Goal: Task Accomplishment & Management: Complete application form

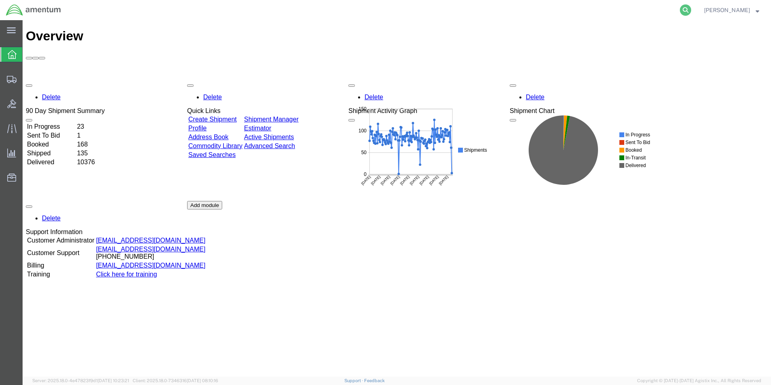
click at [691, 9] on icon at bounding box center [685, 9] width 11 height 11
paste input "391146500104"
type input "391146500104"
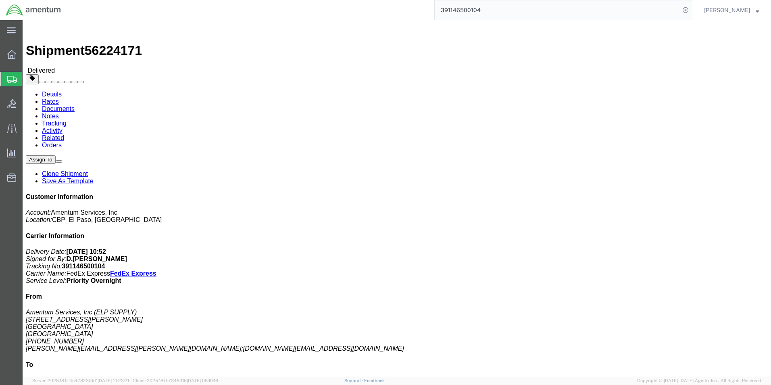
click link "Clone Shipment"
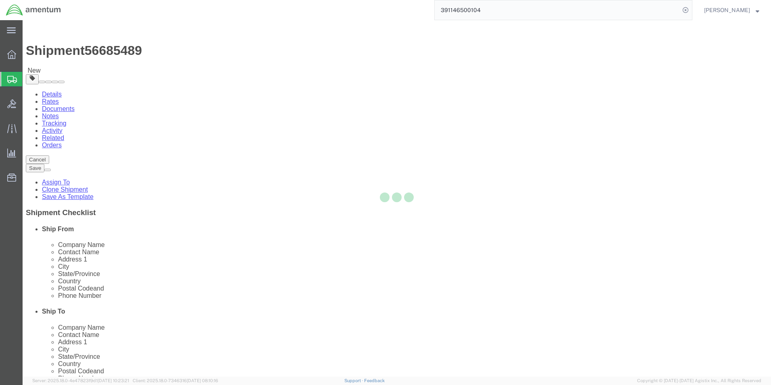
select select "49939"
select select "49950"
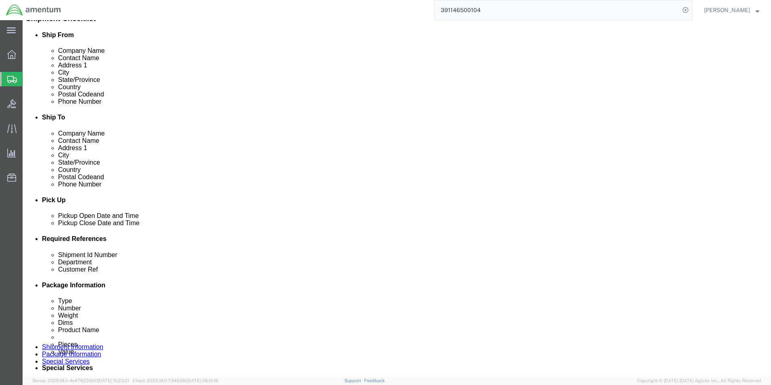
scroll to position [242, 0]
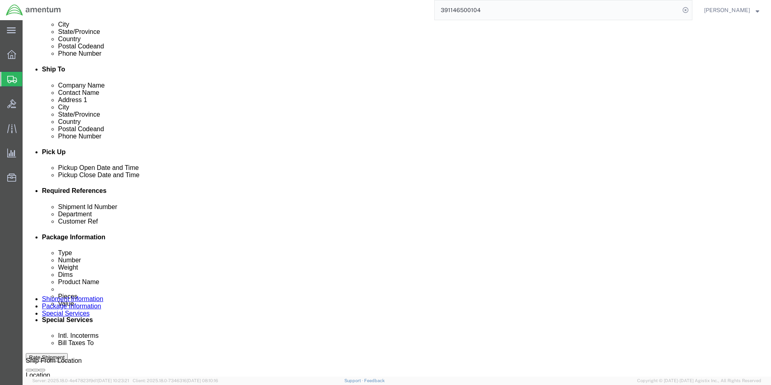
click input "92098"
type input "95964"
click input "LABEL"
type input "L"
type input "ORINGS"
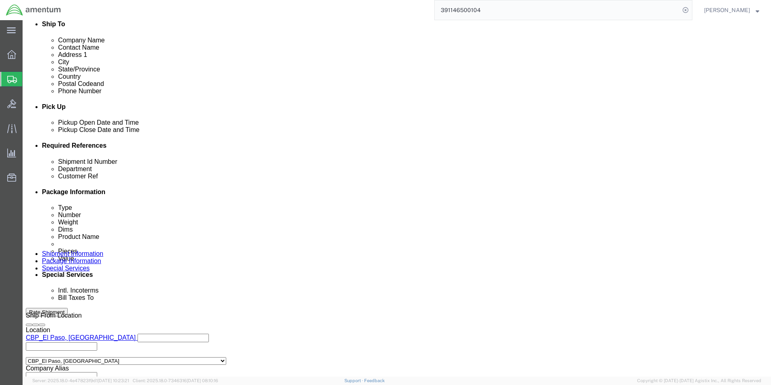
scroll to position [322, 0]
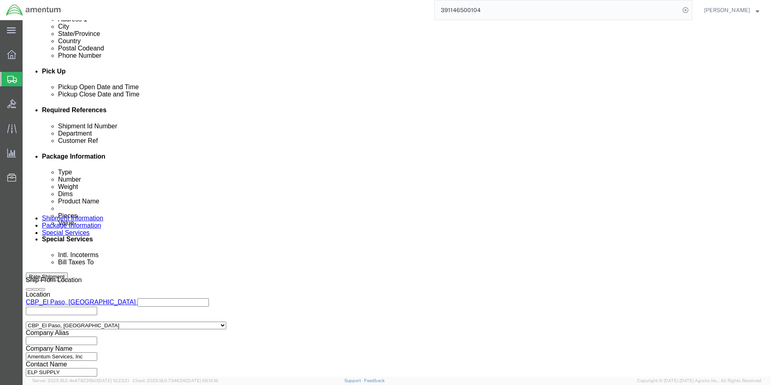
click button "Continue"
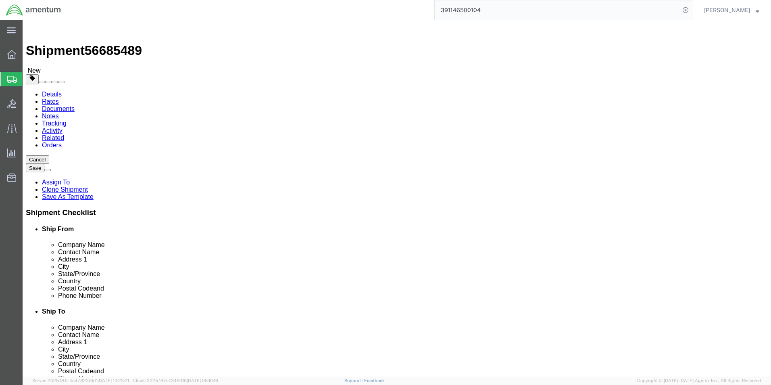
click select "Select Bale(s) Basket(s) Bolt(s) Bottle(s) Buckets Bulk Bundle(s) Can(s) Cardbo…"
select select "YRPK"
click select "Select Bale(s) Basket(s) Bolt(s) Bottle(s) Buckets Bulk Bundle(s) Can(s) Cardbo…"
click input "12.50"
type input "1"
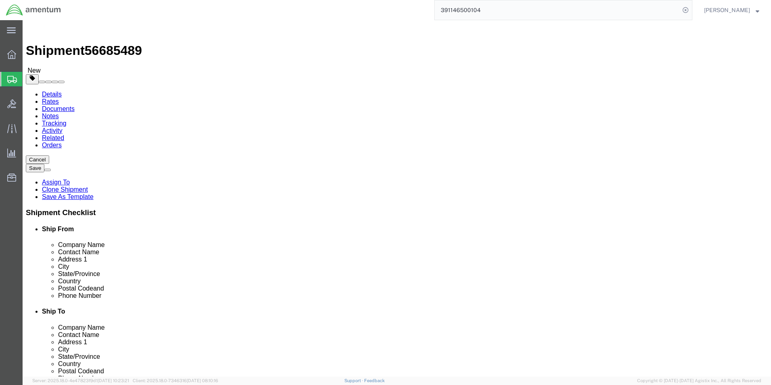
type input "6"
click dd "1000.00 USD"
click div
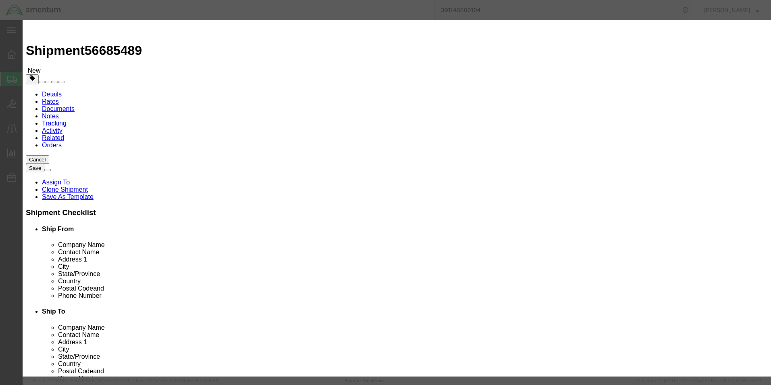
drag, startPoint x: 237, startPoint y: 62, endPoint x: 197, endPoint y: 68, distance: 40.6
click div "Product Name LABEL Pieces 1.00 Select Bag Barrels 100Board Feet Bottle Box Blis…"
type input "ORING"
click input "1.00"
type input "3.00"
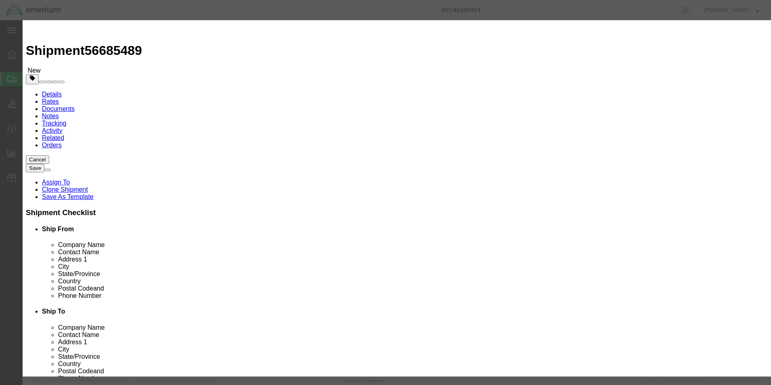
type input "3000"
click div "Commodity library Product Name ORING Pieces 3.00 Select Bag Barrels 100Board Fe…"
click button "Save & Close"
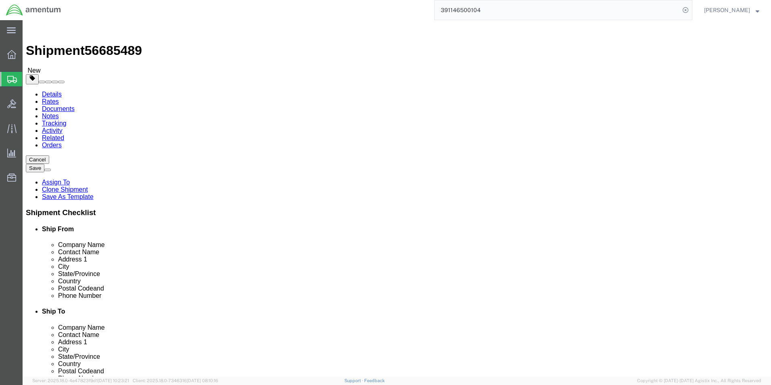
click button "Continue"
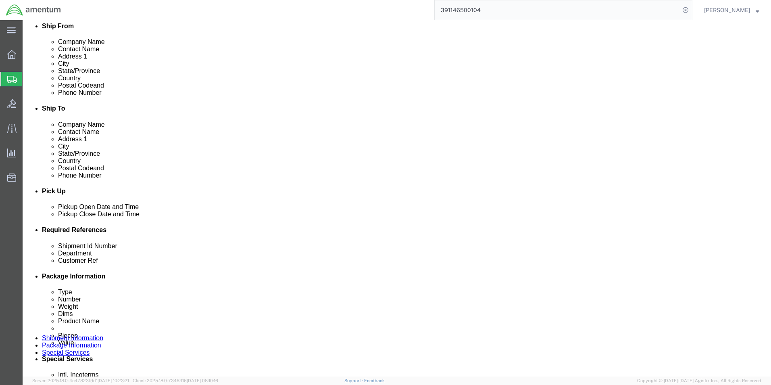
scroll to position [242, 0]
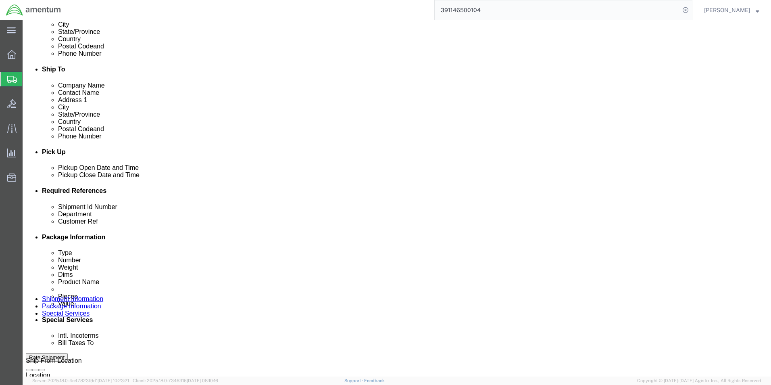
click button "Rate Shipment"
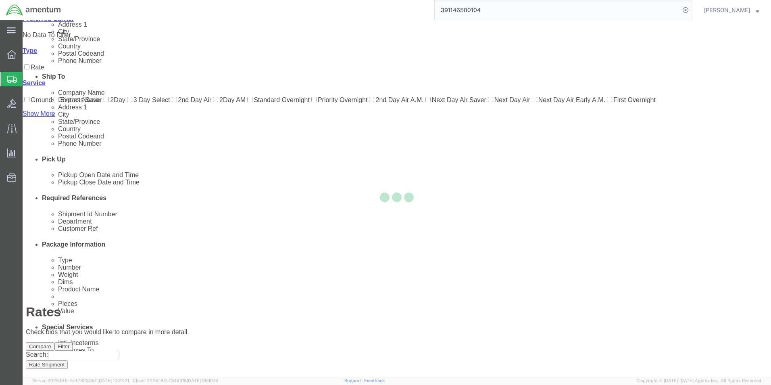
scroll to position [17, 0]
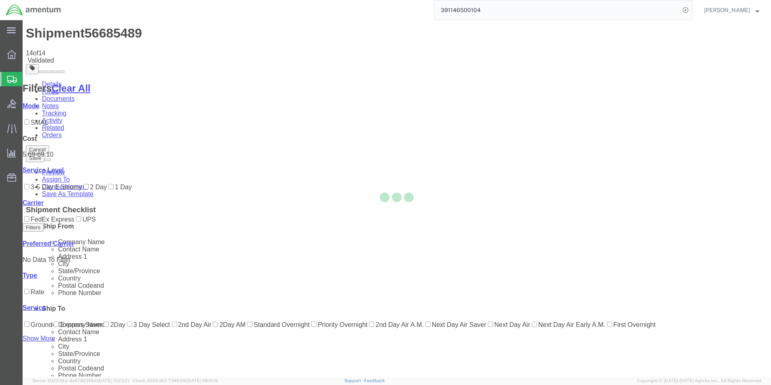
scroll to position [0, 0]
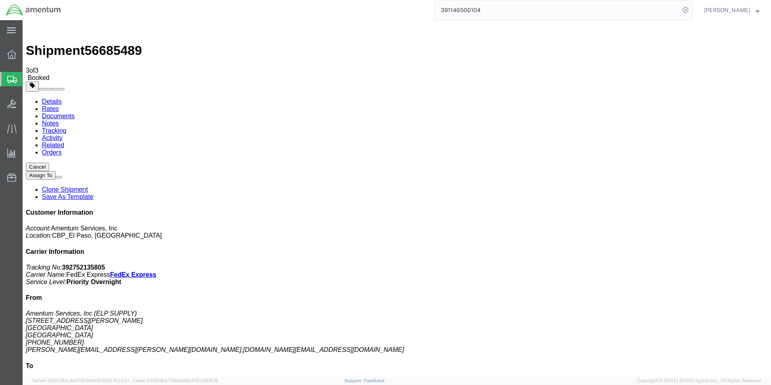
click at [52, 98] on link "Details" at bounding box center [52, 101] width 20 height 7
click span "button"
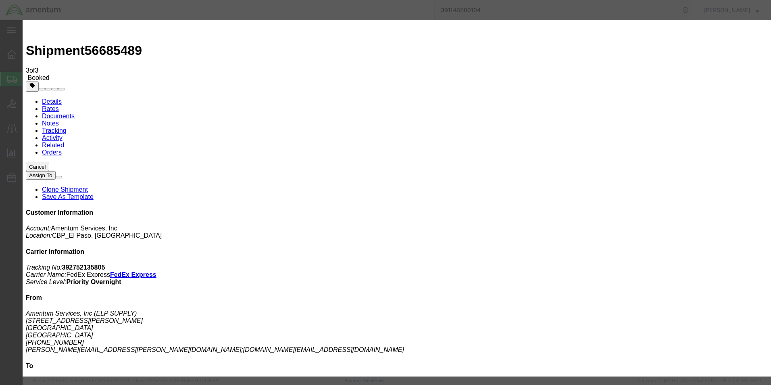
click div "[DATE] 10:33 AM"
type input "2:30PM"
click button "Apply"
click button "Save"
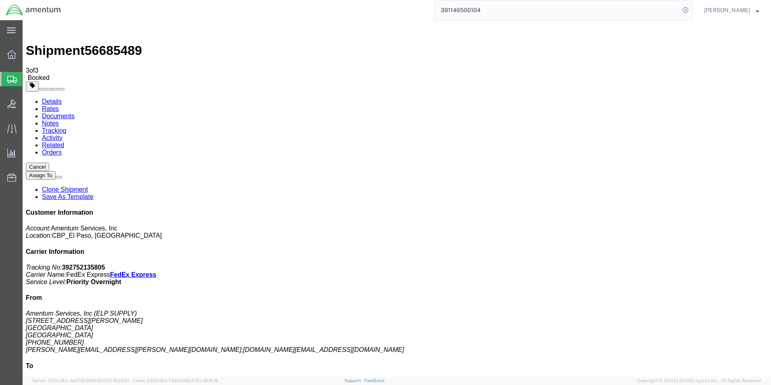
click button "Close"
